Goal: Task Accomplishment & Management: Manage account settings

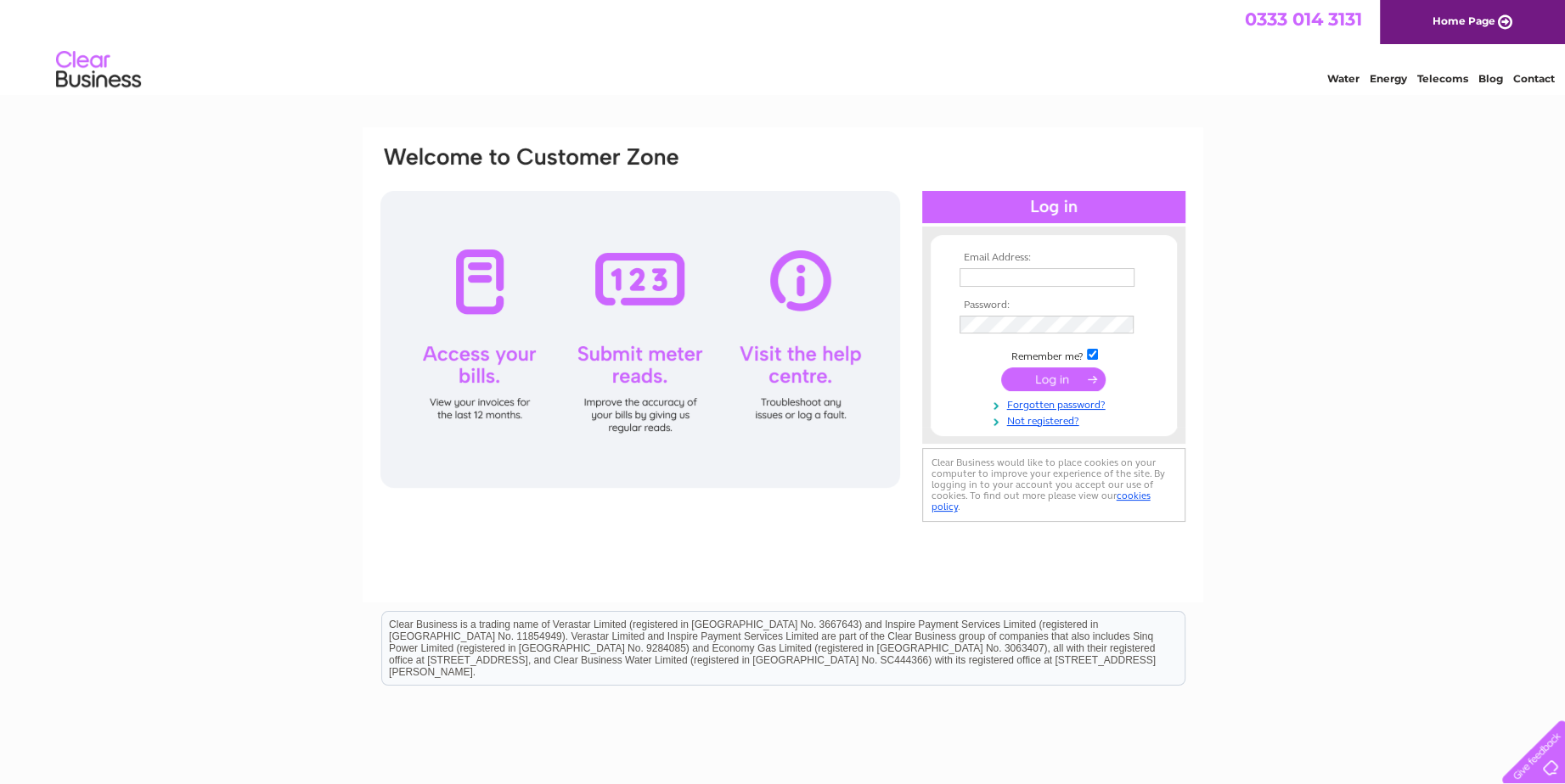
type input "nakio.chamvua@skynetworldwide.com"
click at [1066, 377] on input "submit" at bounding box center [1054, 379] width 104 height 23
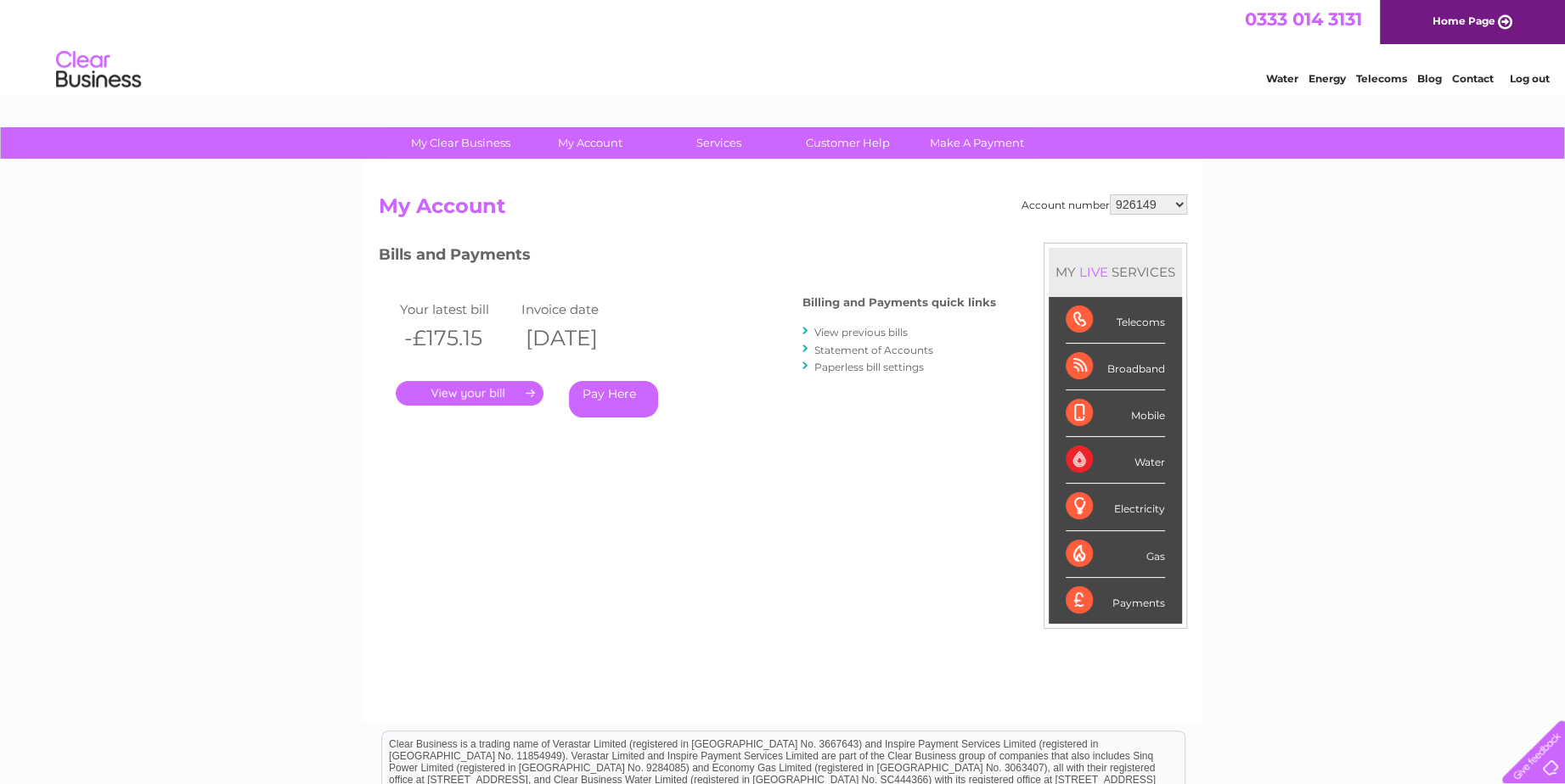
click at [861, 331] on link "View previous bills" at bounding box center [861, 332] width 93 height 13
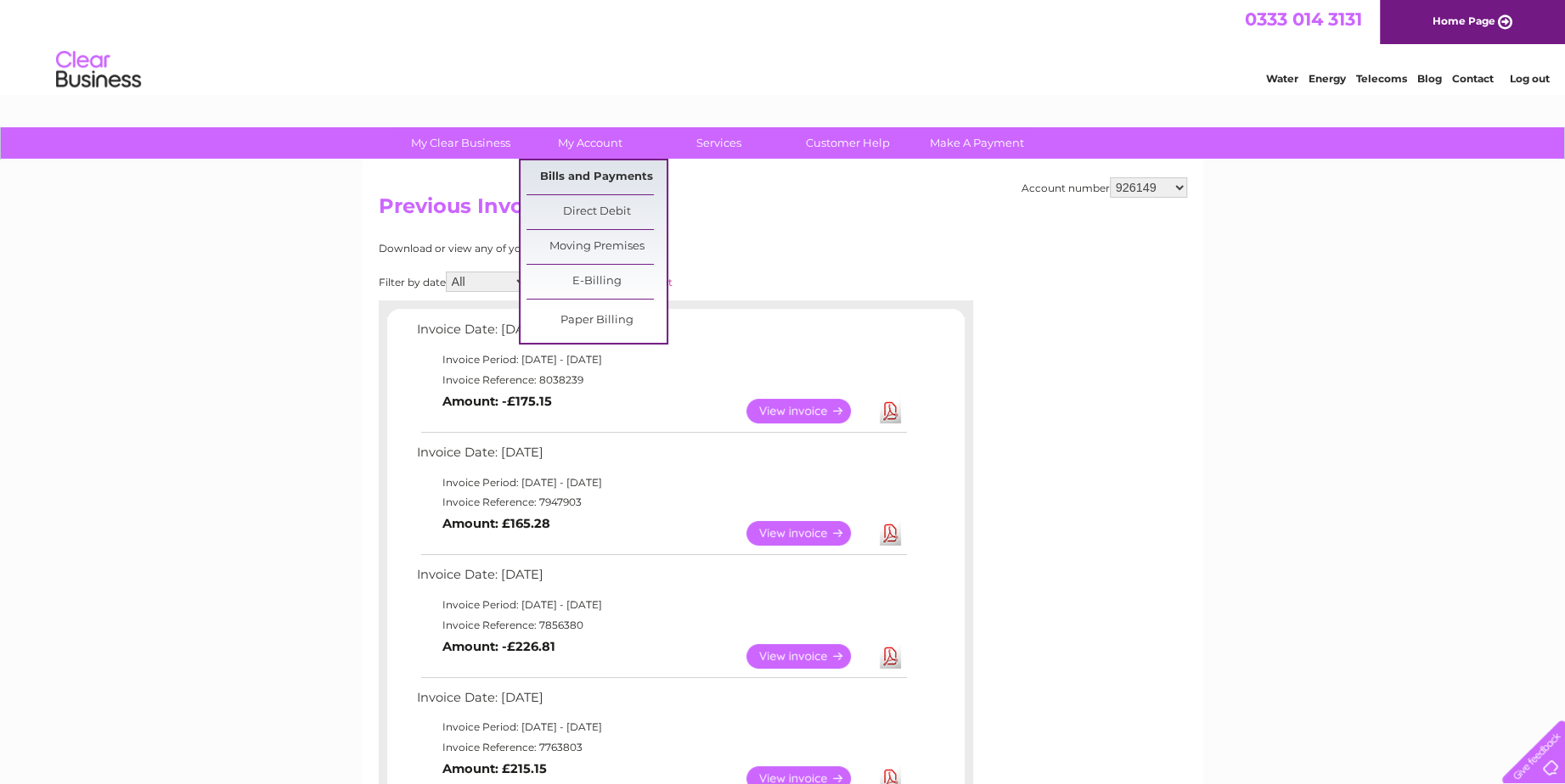
click at [588, 173] on link "Bills and Payments" at bounding box center [597, 178] width 140 height 34
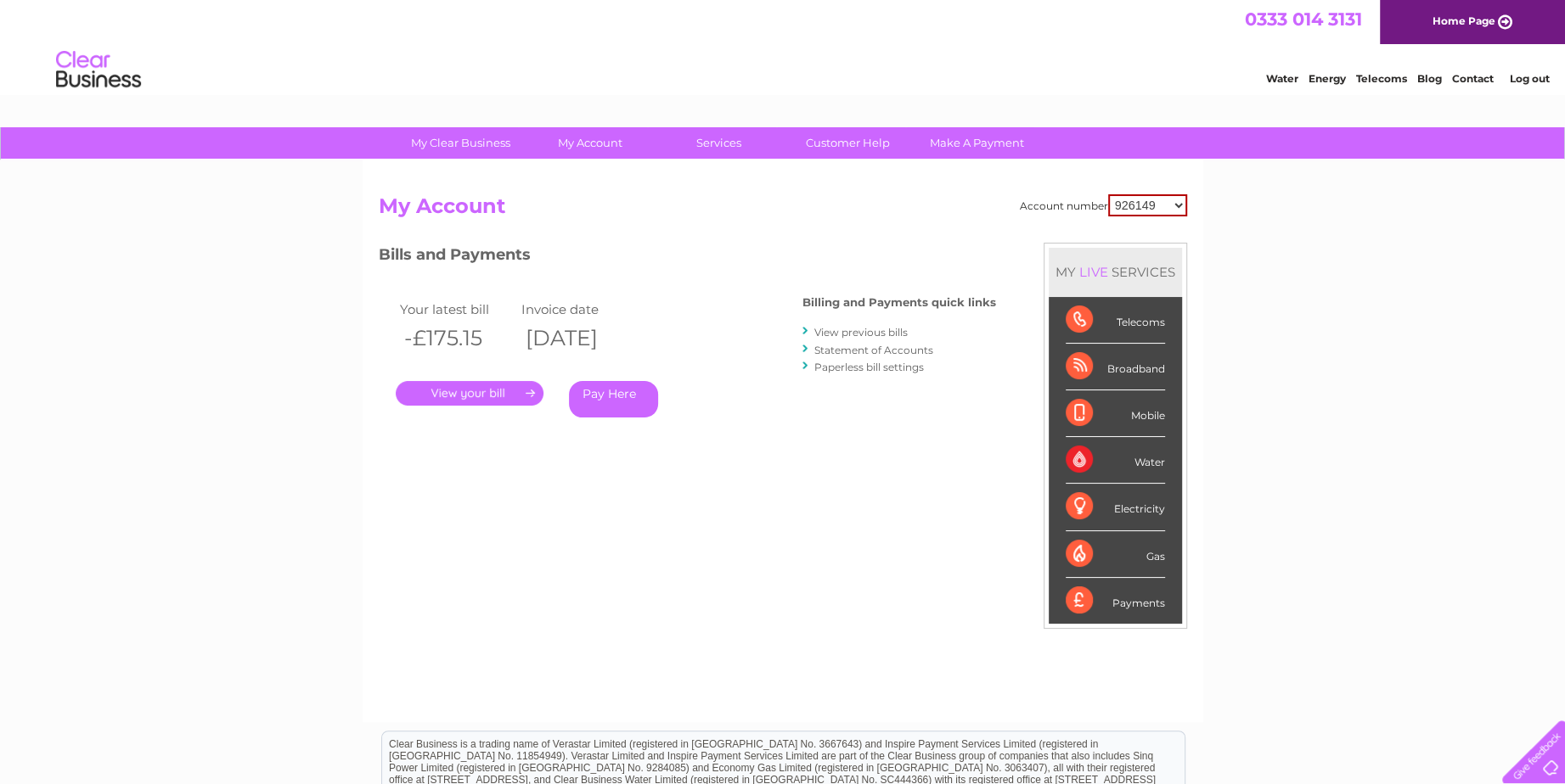
click at [845, 344] on link "Statement of Accounts" at bounding box center [873, 350] width 118 height 13
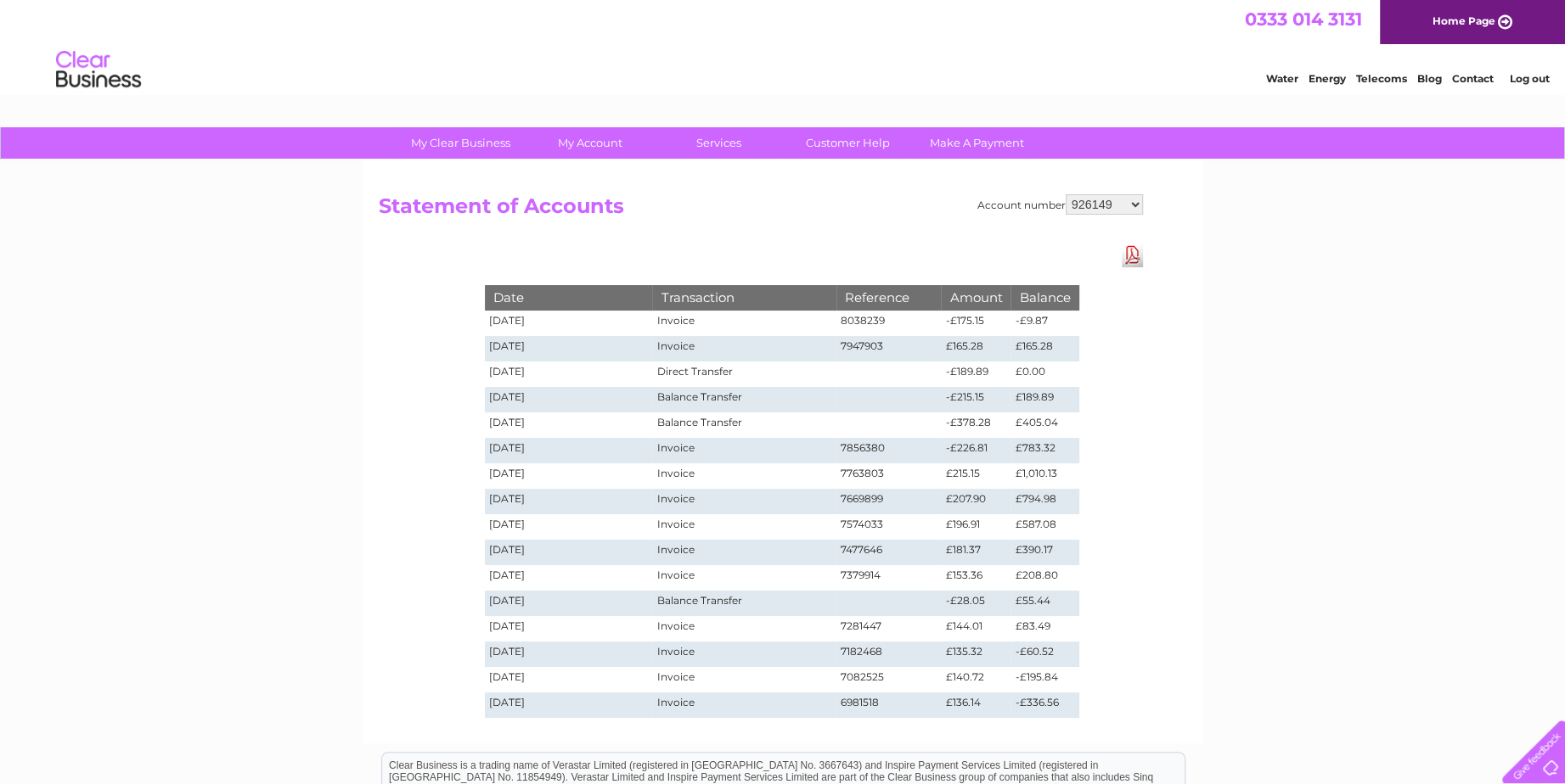
click at [1128, 200] on select "926149 30320766" at bounding box center [1104, 205] width 77 height 21
select select "30320766"
click at [1065, 195] on select "926149 30320766" at bounding box center [1104, 205] width 77 height 21
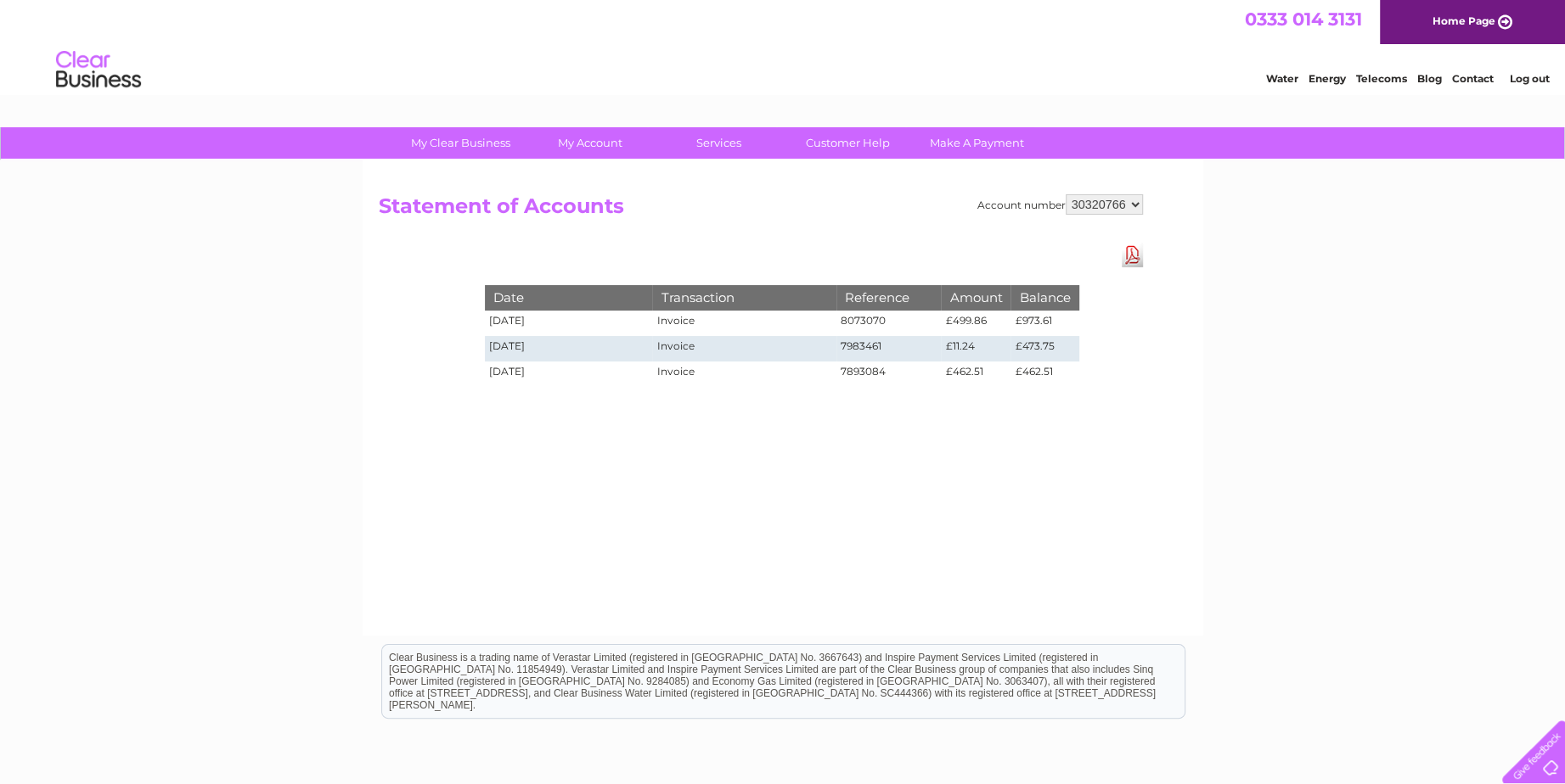
click at [873, 374] on td "7893084" at bounding box center [888, 374] width 105 height 25
click at [1199, 335] on div "Account number 926149 30320766 Statement of Accounts Download Pdf Date Transact…" at bounding box center [782, 398] width 841 height 475
click at [869, 322] on td "8073070" at bounding box center [888, 323] width 105 height 25
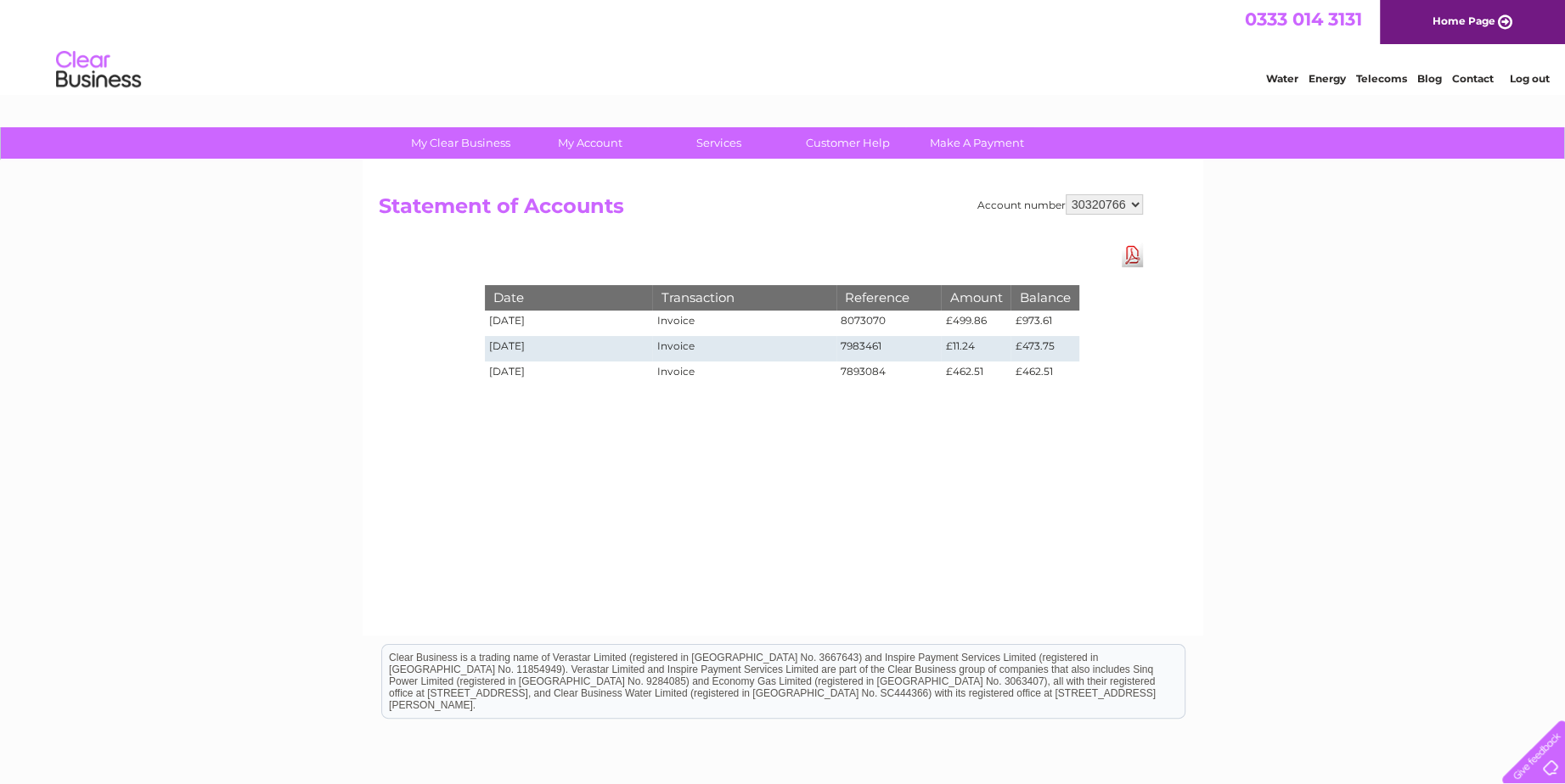
drag, startPoint x: 869, startPoint y: 322, endPoint x: 1018, endPoint y: 317, distance: 149.1
click at [1023, 317] on td "£973.61" at bounding box center [1045, 323] width 68 height 25
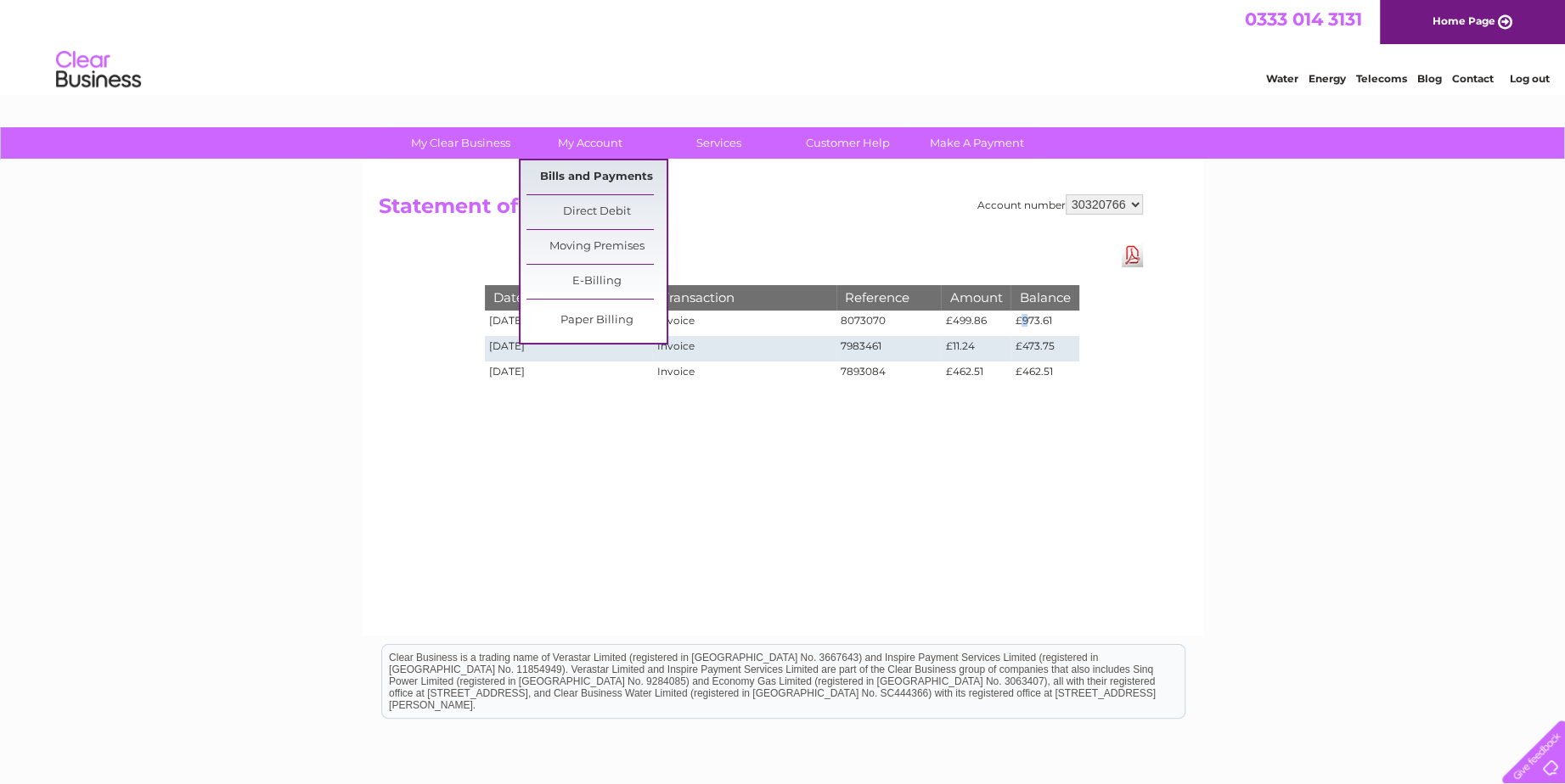
click at [582, 175] on link "Bills and Payments" at bounding box center [597, 178] width 140 height 34
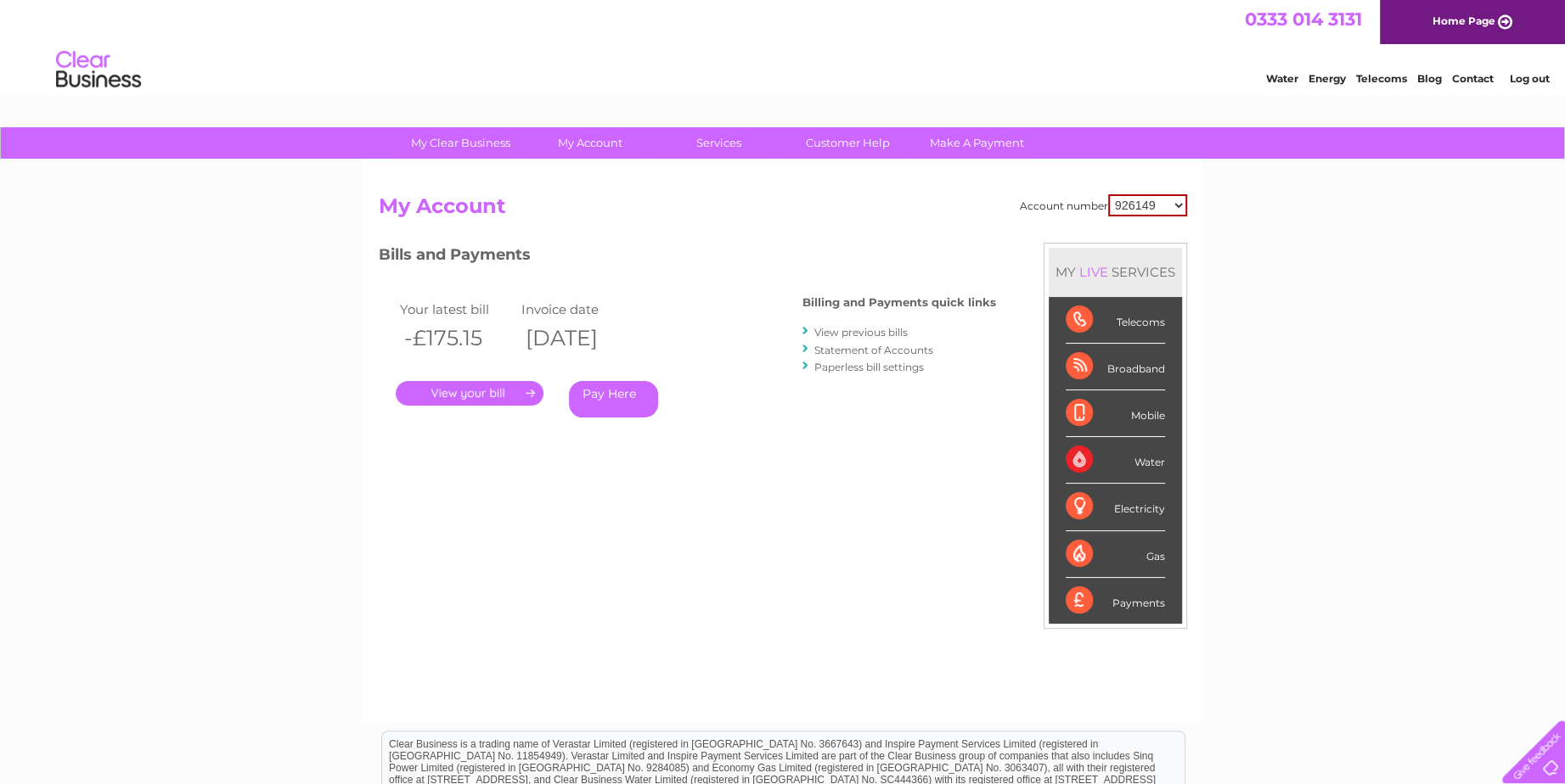
click at [1171, 204] on select "926149 30320766" at bounding box center [1148, 205] width 79 height 22
select select "30320766"
click at [1108, 195] on select "926149 30320766" at bounding box center [1148, 205] width 79 height 22
click at [487, 389] on link "." at bounding box center [469, 393] width 148 height 24
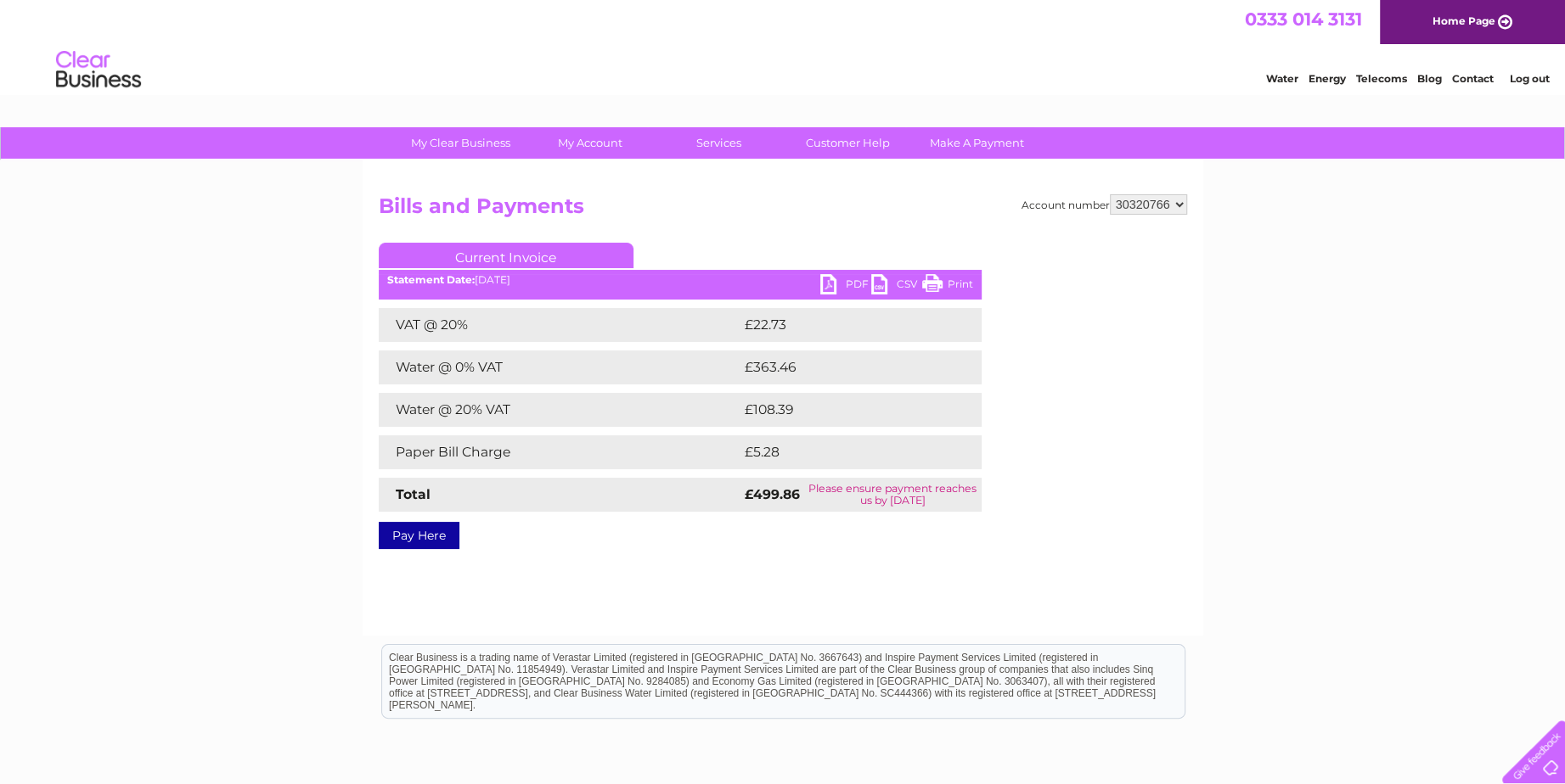
click at [843, 283] on link "PDF" at bounding box center [845, 286] width 51 height 24
click at [924, 497] on td "Please ensure payment reaches us by [DATE]" at bounding box center [893, 495] width 178 height 34
click at [1439, 327] on div "My Clear Business Login Details My Details My Preferences Link Account My Accou…" at bounding box center [782, 527] width 1565 height 798
